Goal: Information Seeking & Learning: Understand process/instructions

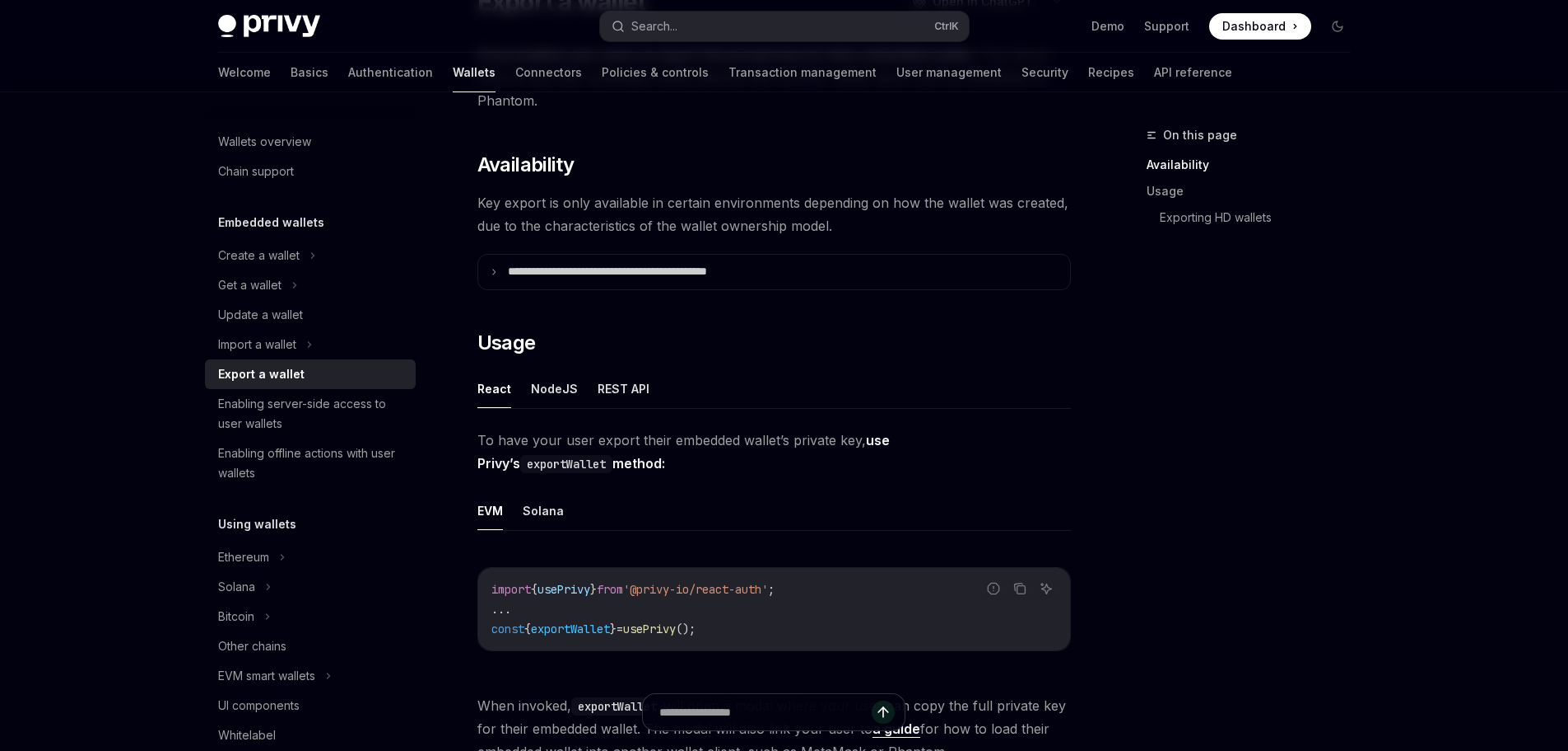
scroll to position [247, 0]
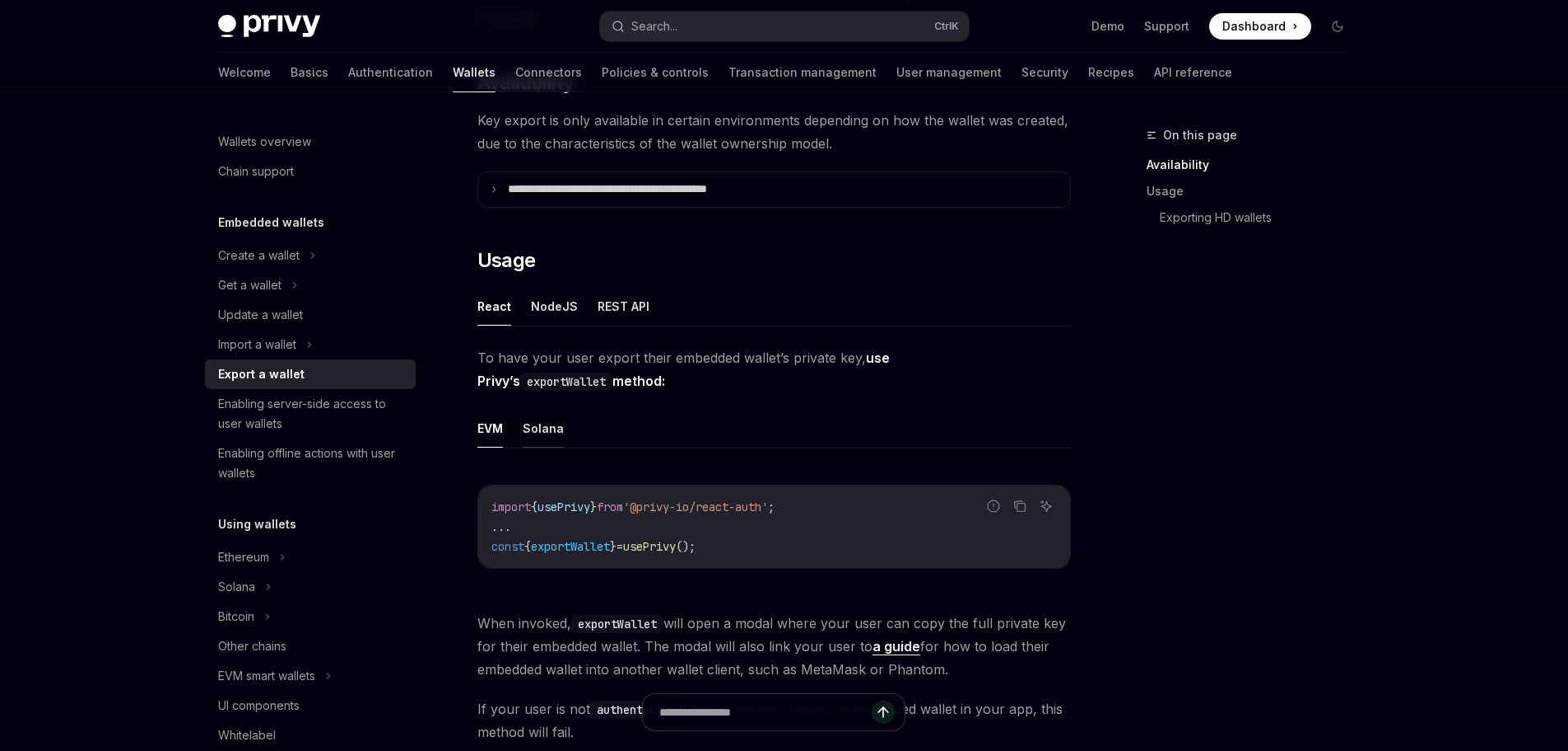
click at [545, 432] on button "Solana" at bounding box center [543, 427] width 41 height 39
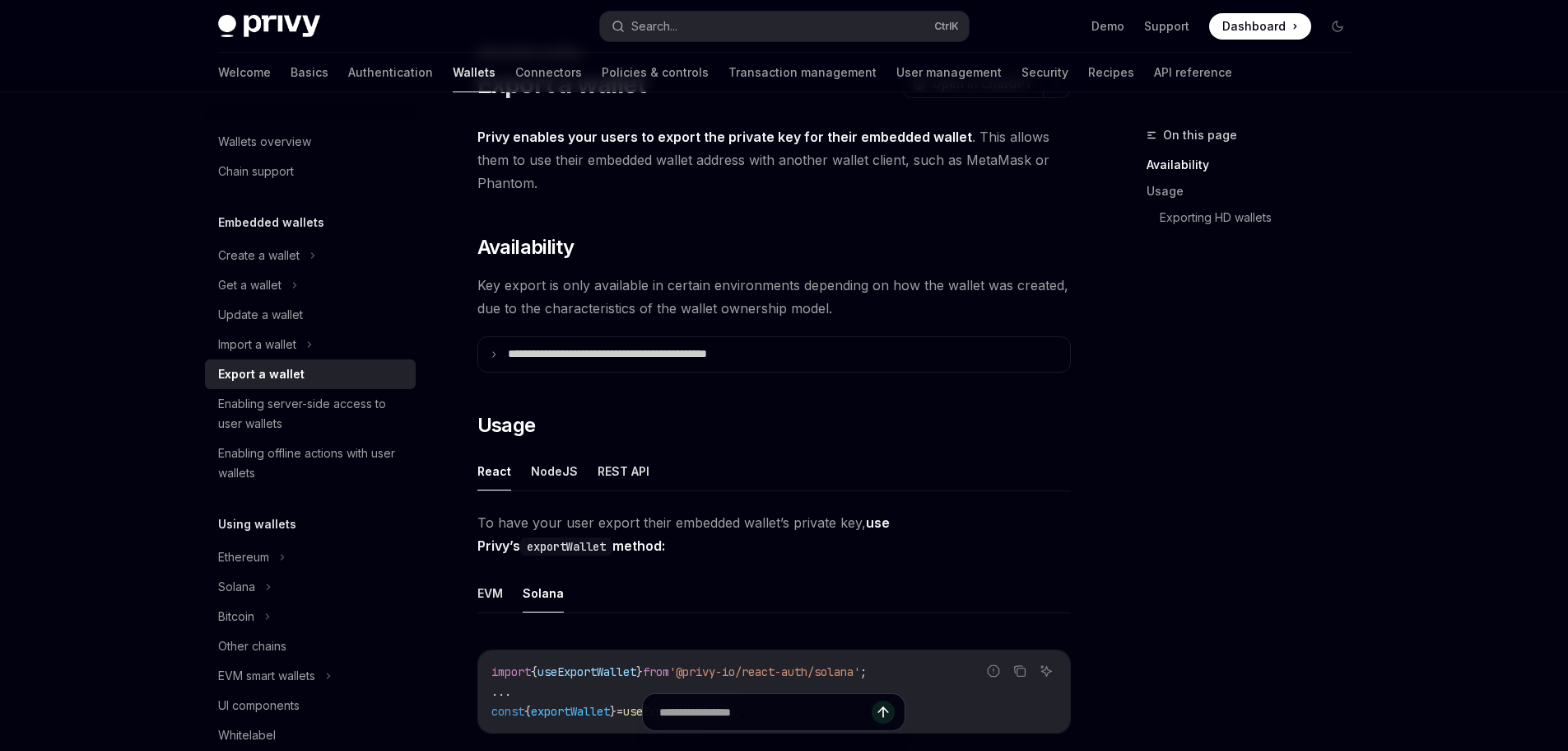
scroll to position [411, 0]
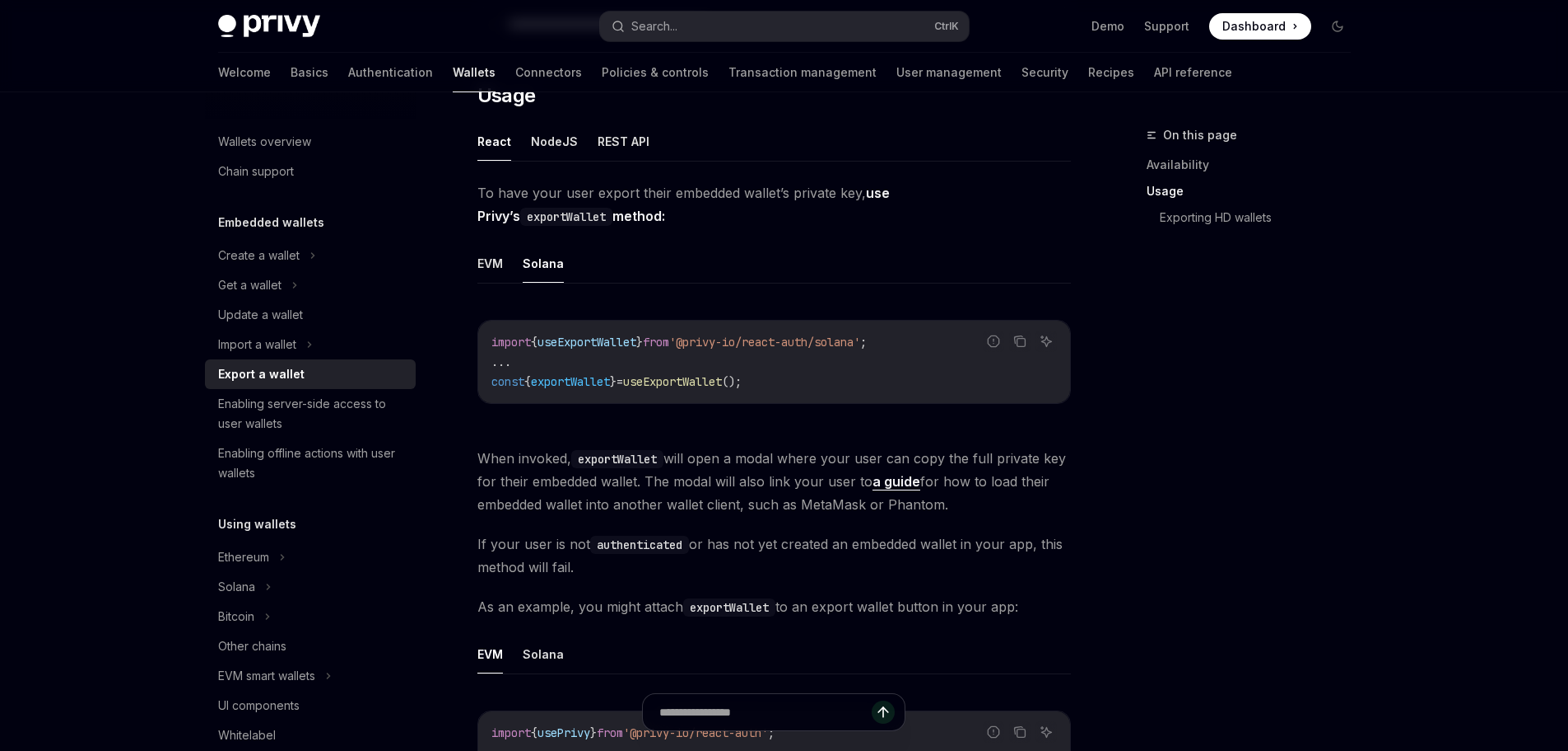
click at [613, 208] on code "exportWallet" at bounding box center [566, 217] width 92 height 18
copy strong "exportWallet"
click at [508, 360] on span "..." at bounding box center [501, 362] width 20 height 15
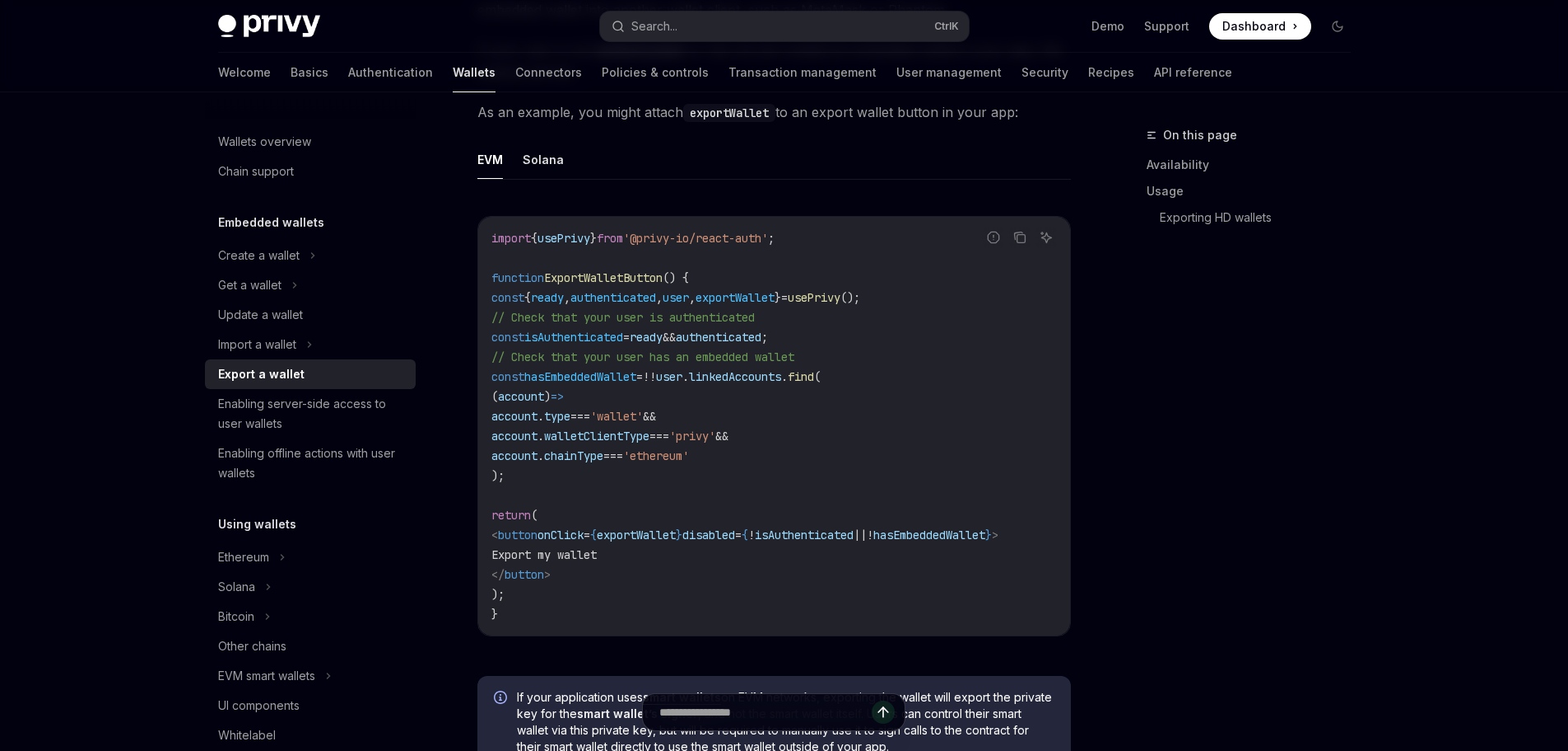
scroll to position [0, 0]
click at [539, 156] on button "Solana" at bounding box center [543, 159] width 41 height 39
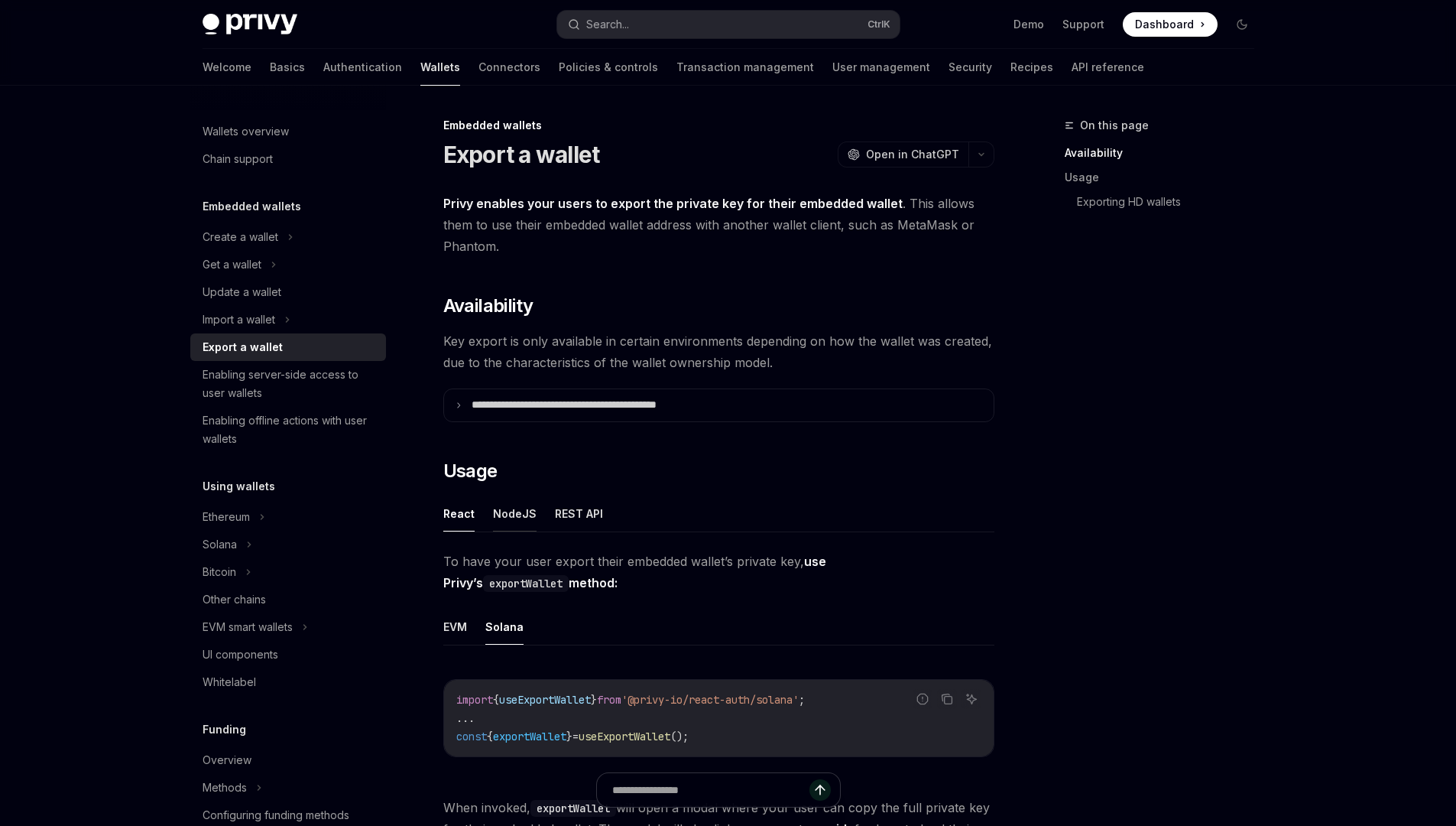
click at [504, 515] on button "NodeJS" at bounding box center [514, 514] width 44 height 36
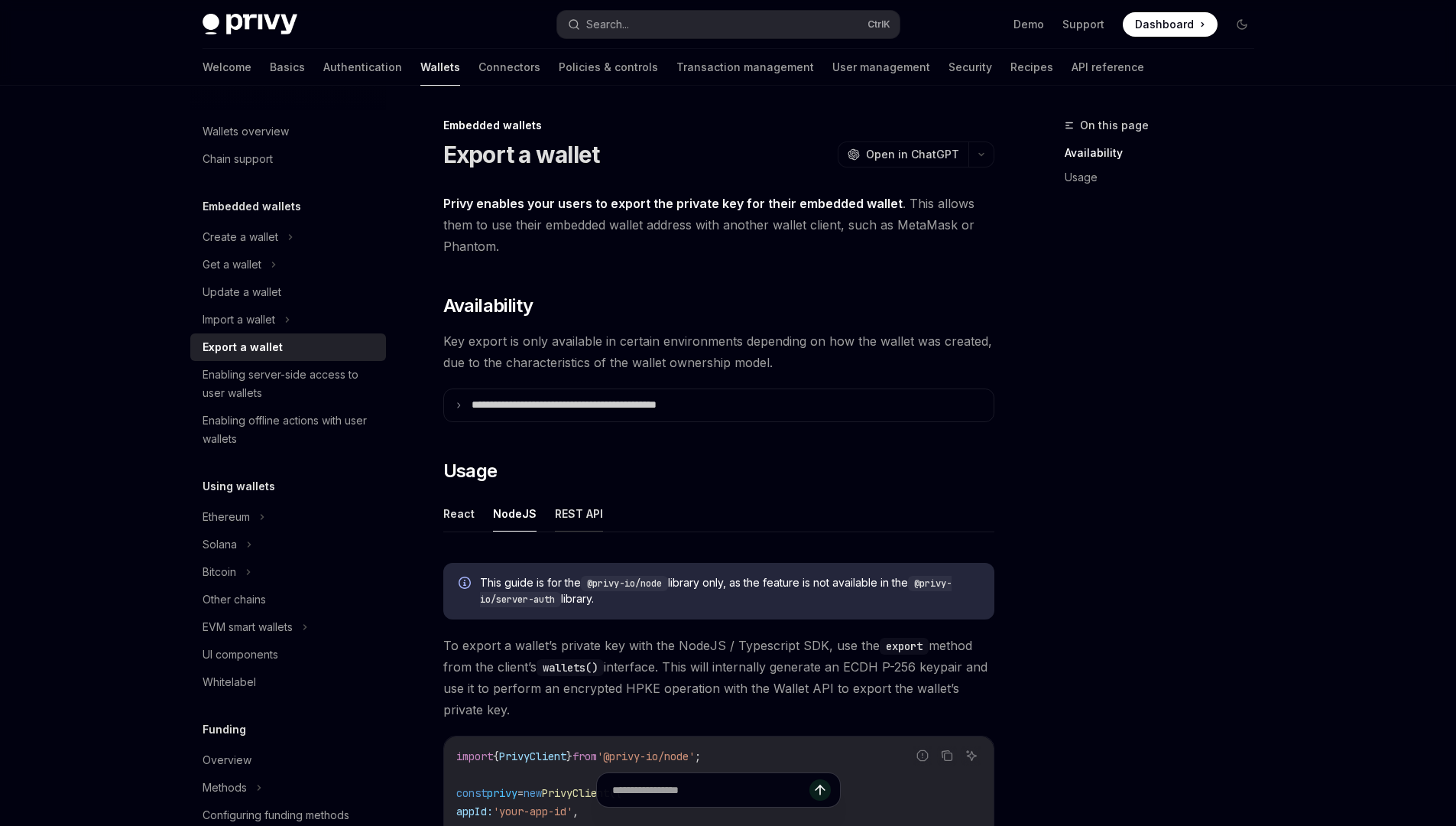
click at [565, 516] on button "REST API" at bounding box center [579, 514] width 48 height 36
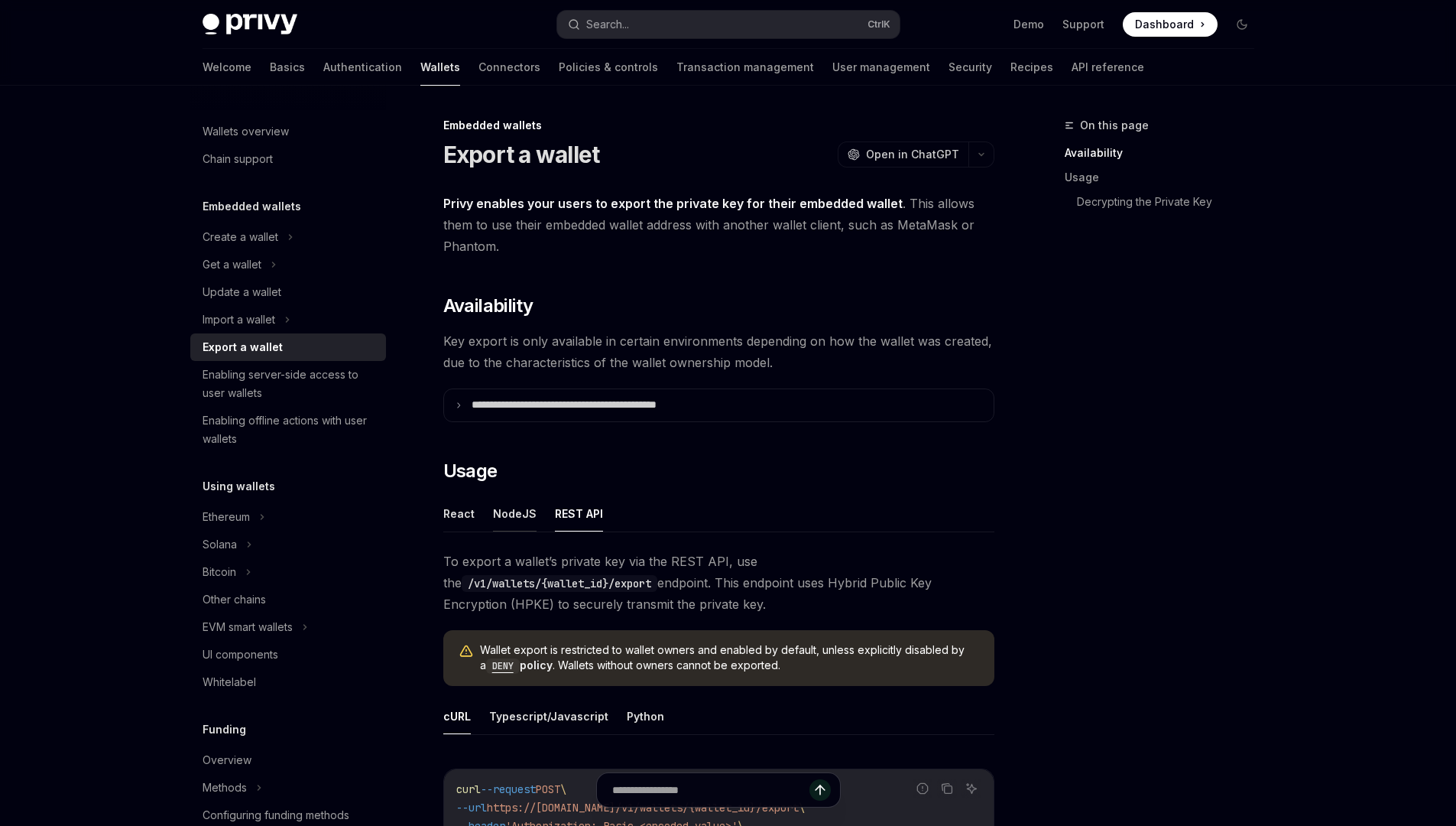
click at [513, 516] on button "NodeJS" at bounding box center [514, 514] width 44 height 36
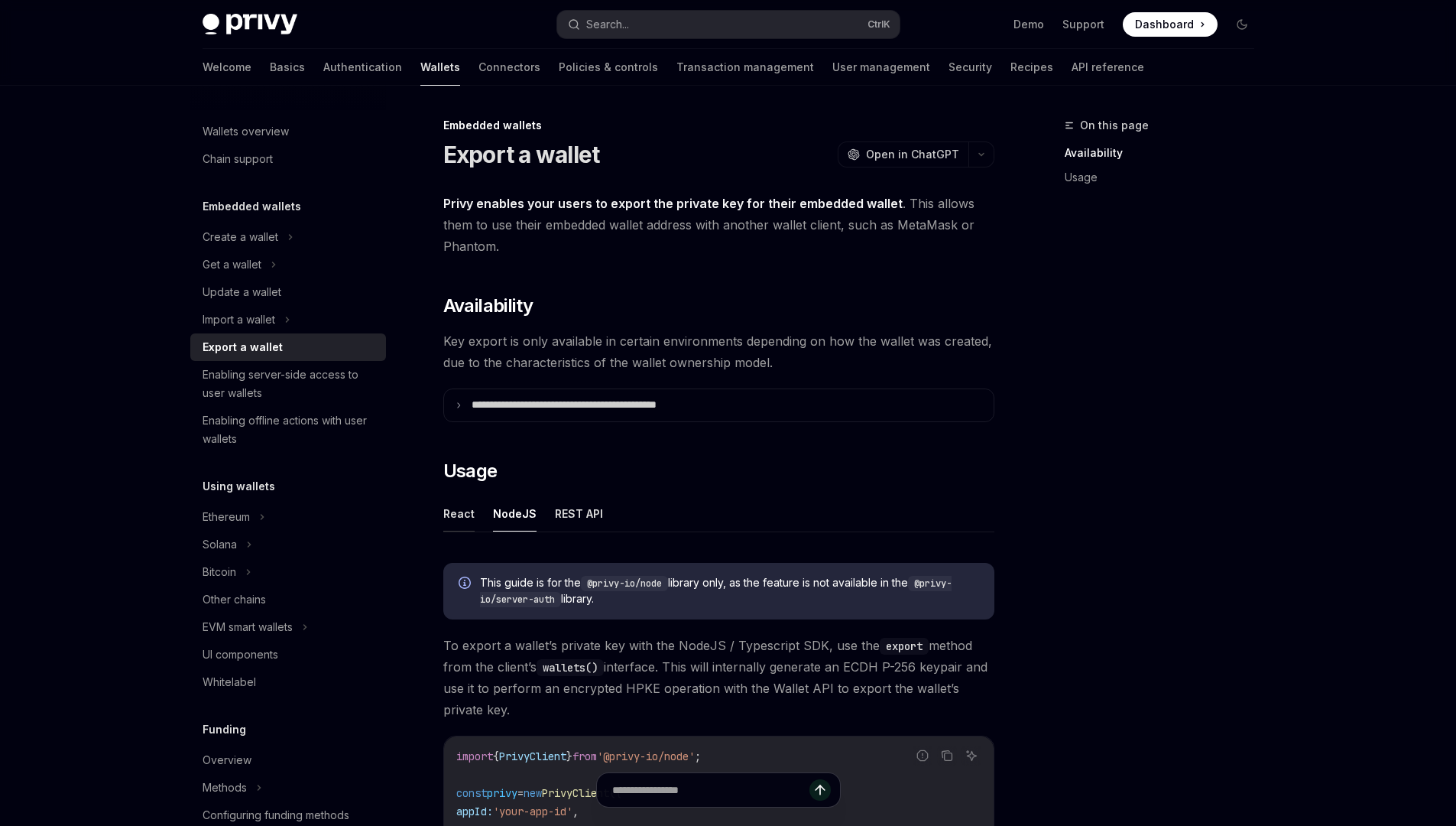
click at [444, 514] on button "React" at bounding box center [459, 514] width 32 height 36
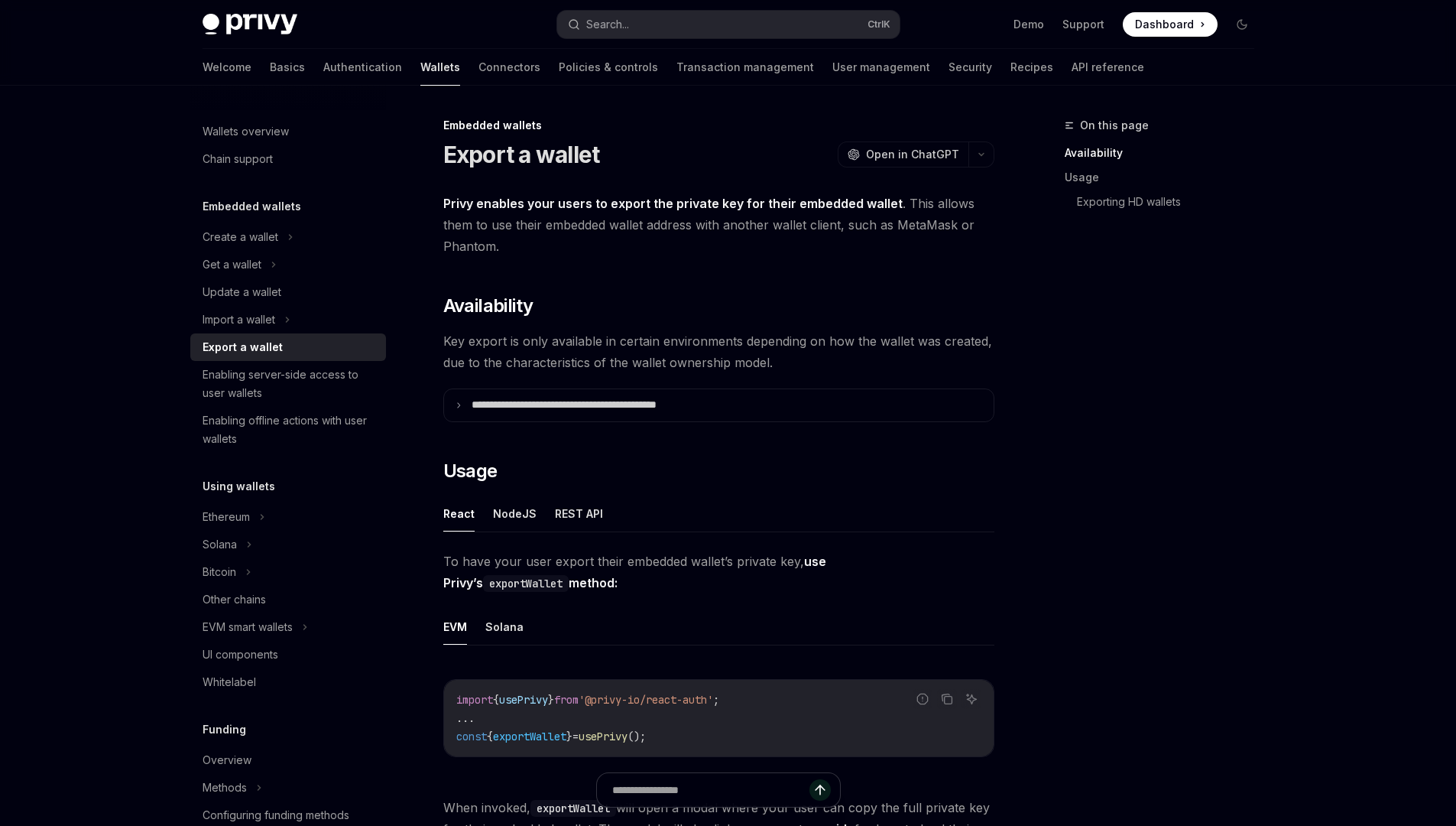
click at [1233, 411] on div "On this page Availability Usage Exporting HD wallets" at bounding box center [1150, 471] width 233 height 710
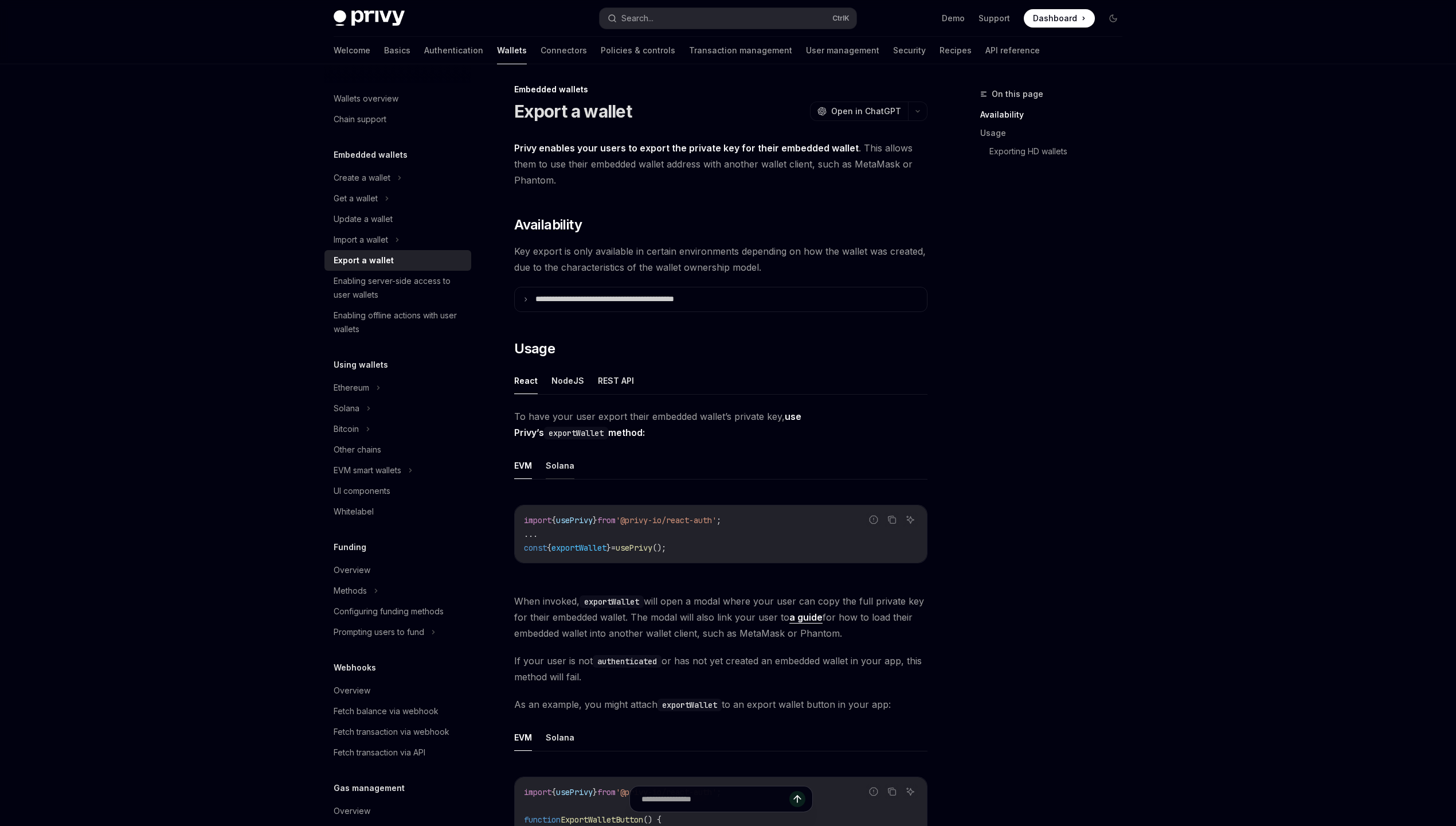
click at [554, 462] on button "Solana" at bounding box center [559, 465] width 28 height 27
click at [554, 522] on button "Solana" at bounding box center [559, 737] width 28 height 27
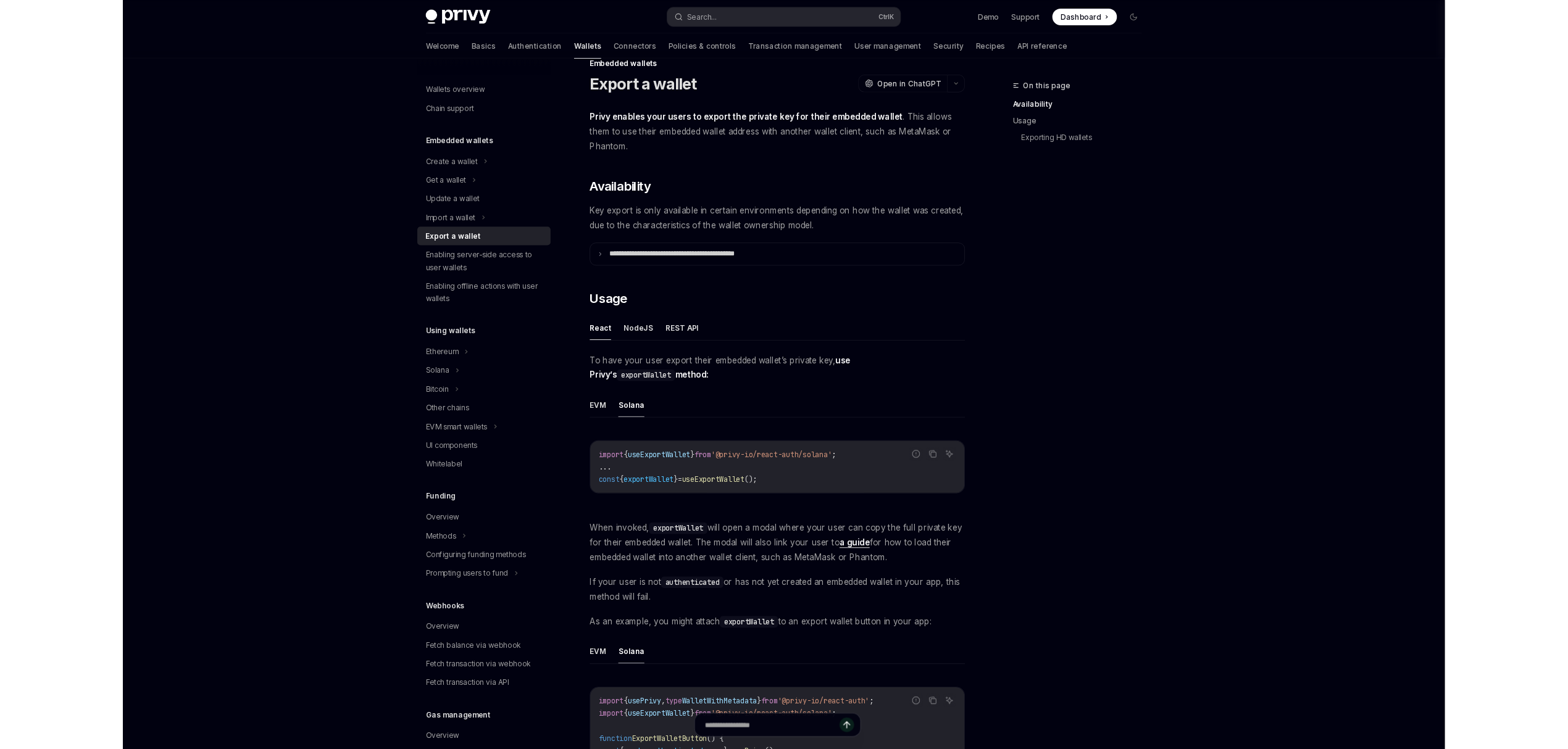
scroll to position [23, 0]
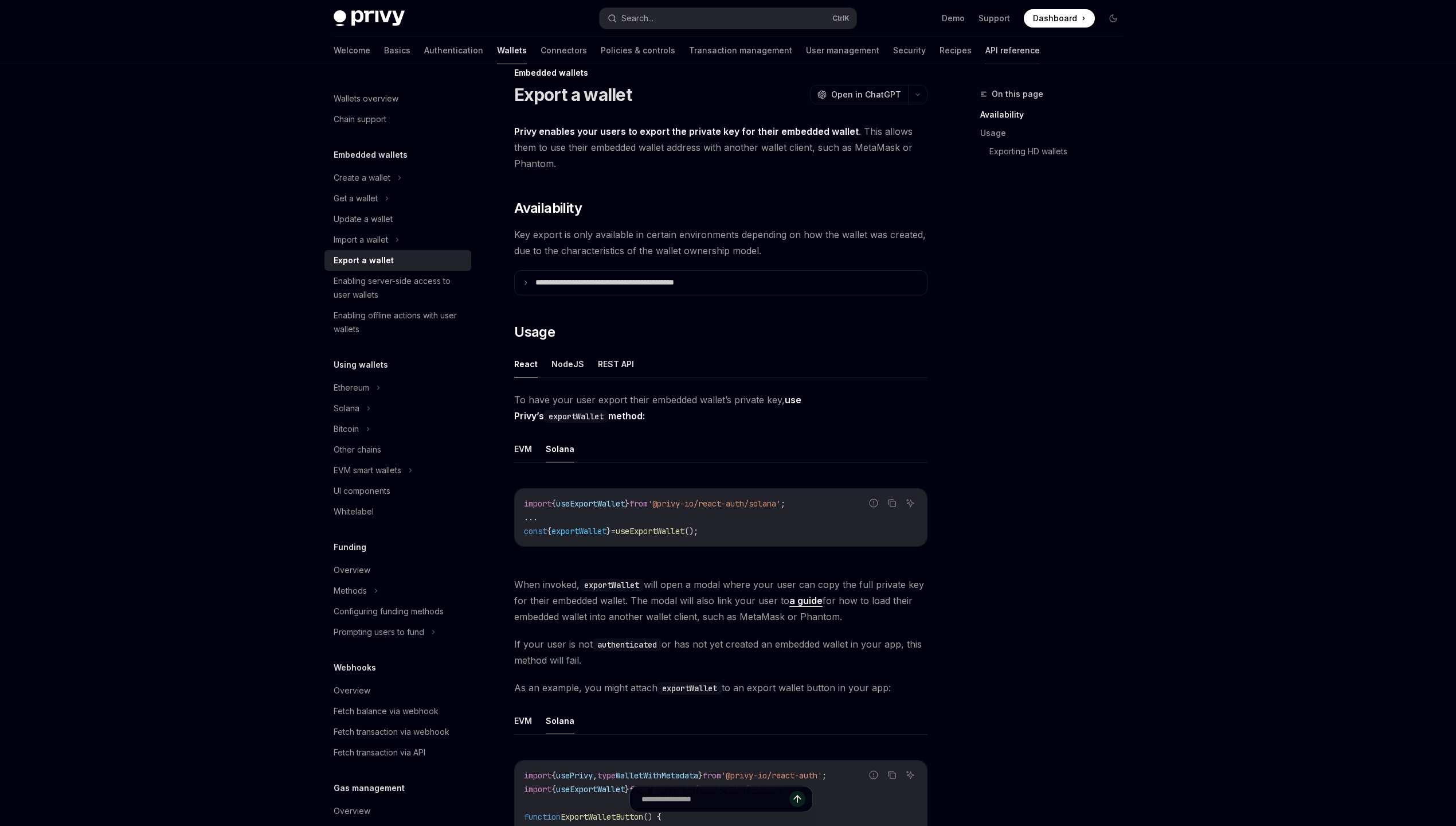
type textarea "*"
